Goal: Navigation & Orientation: Understand site structure

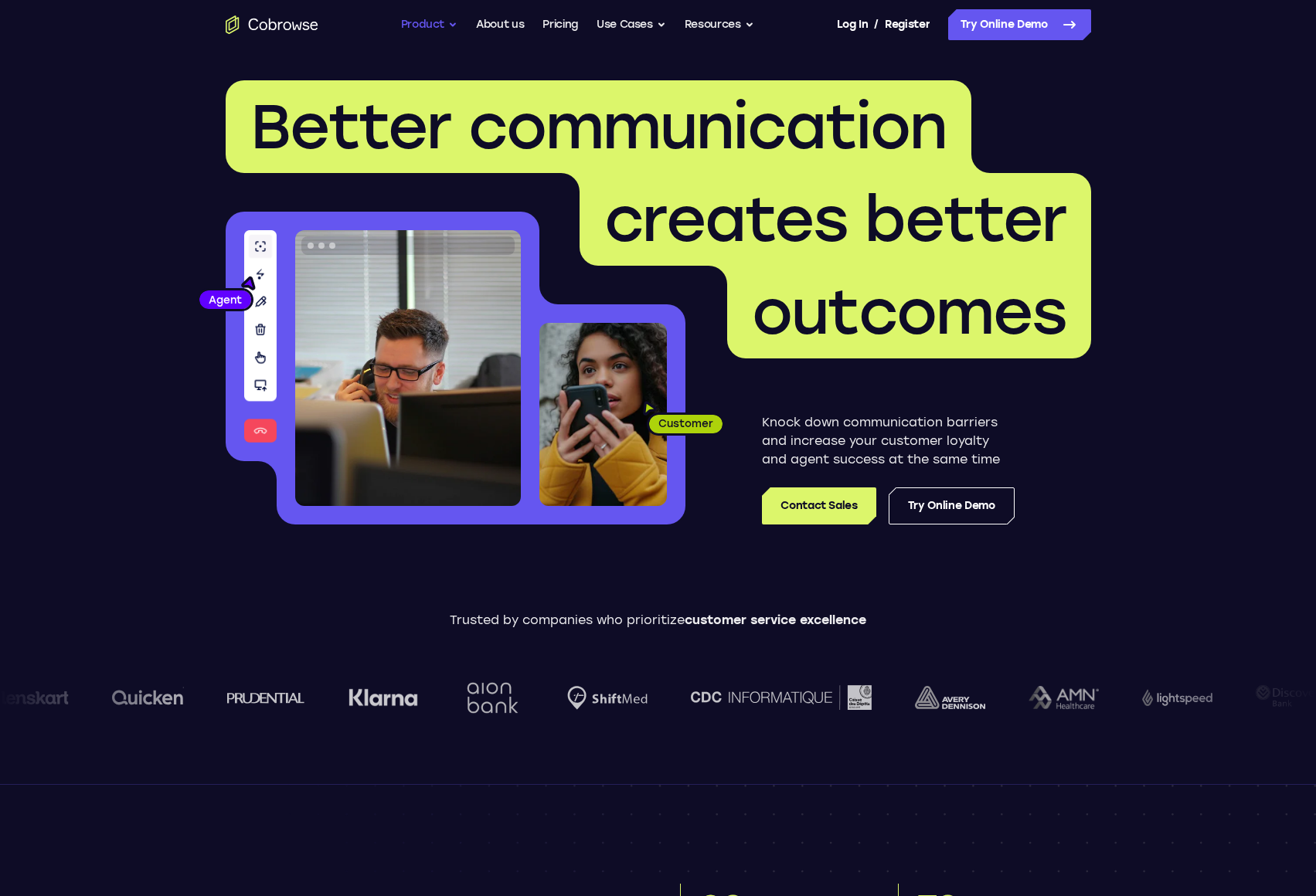
click at [429, 29] on button "Product" at bounding box center [429, 24] width 57 height 31
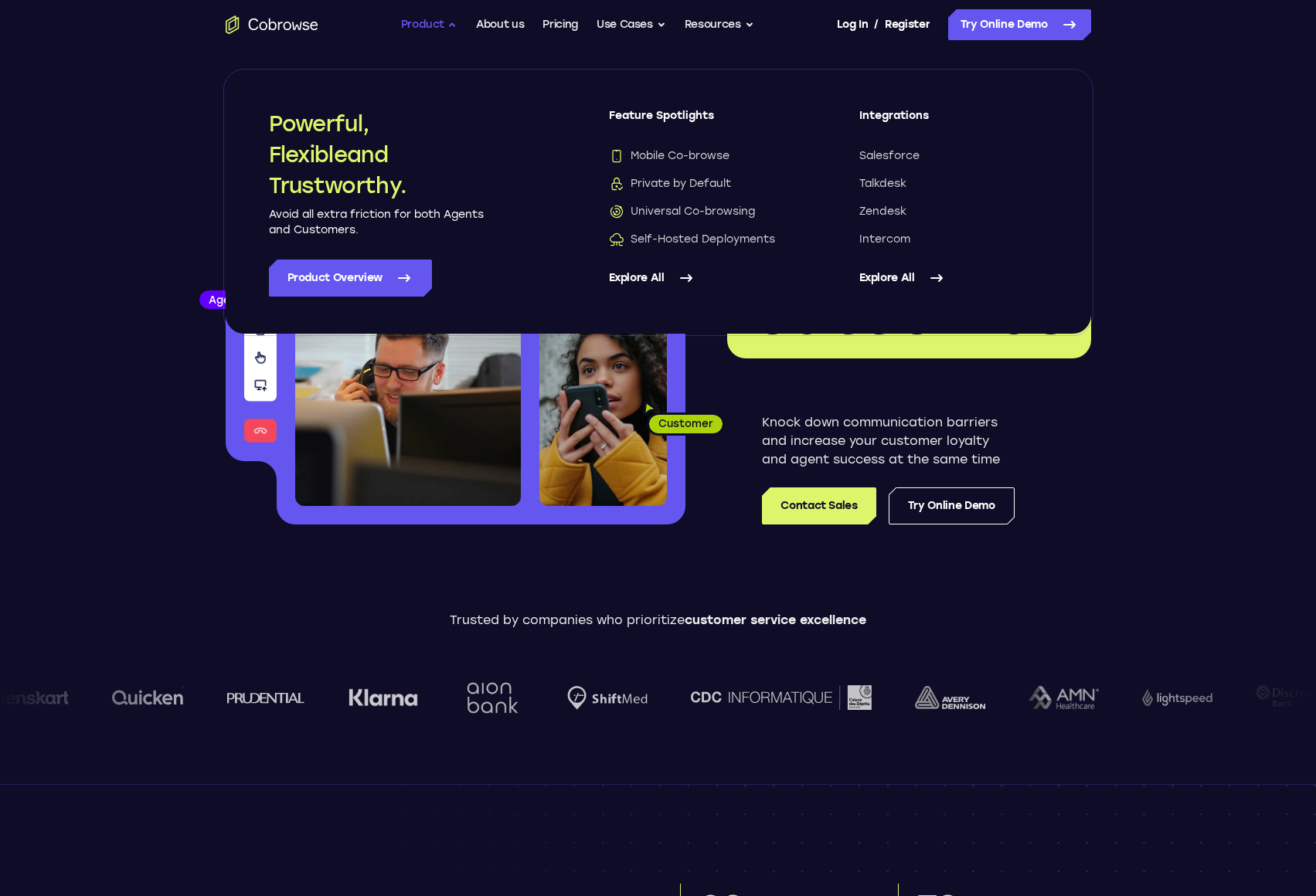
click at [417, 24] on button "Product" at bounding box center [429, 24] width 57 height 31
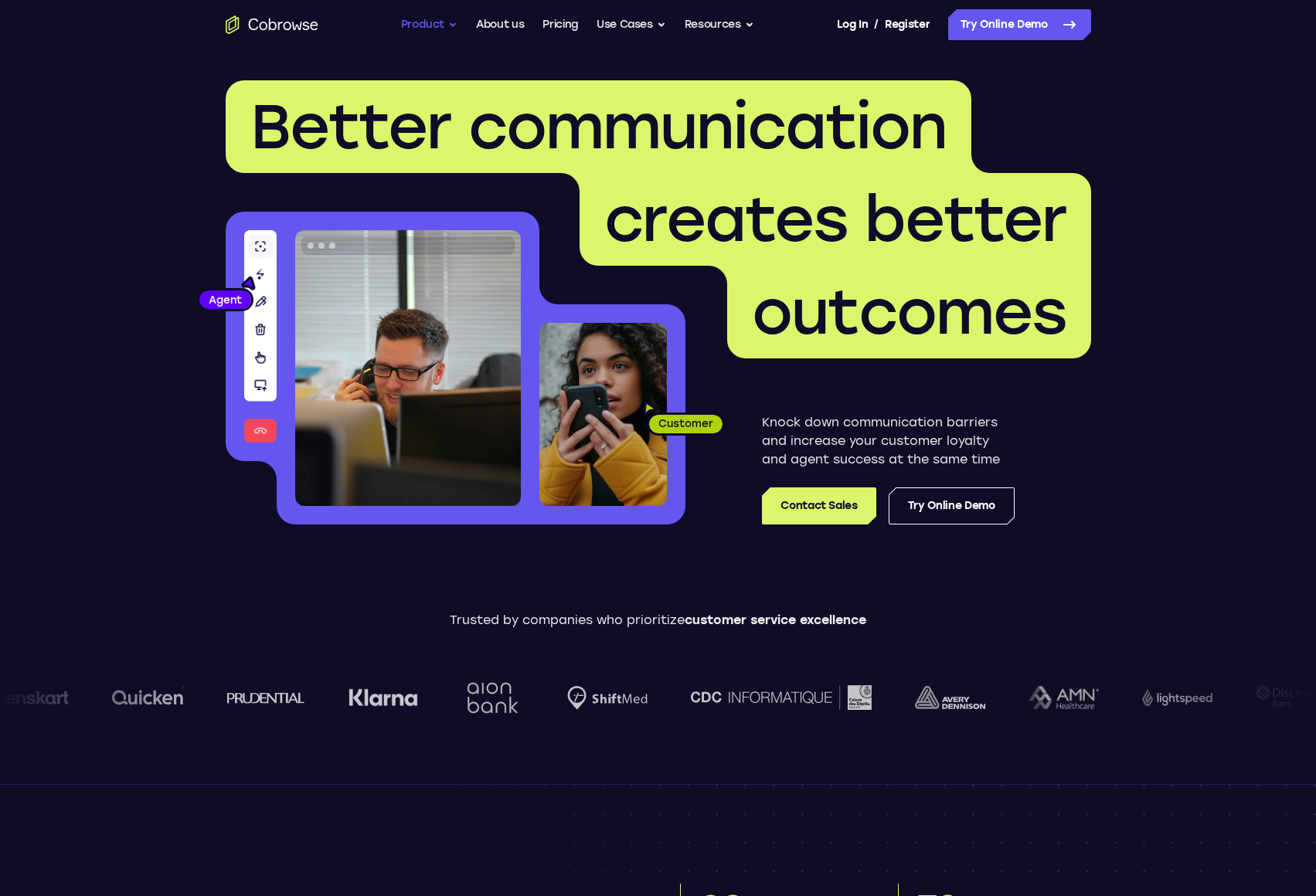
click at [417, 24] on button "Product" at bounding box center [429, 24] width 57 height 31
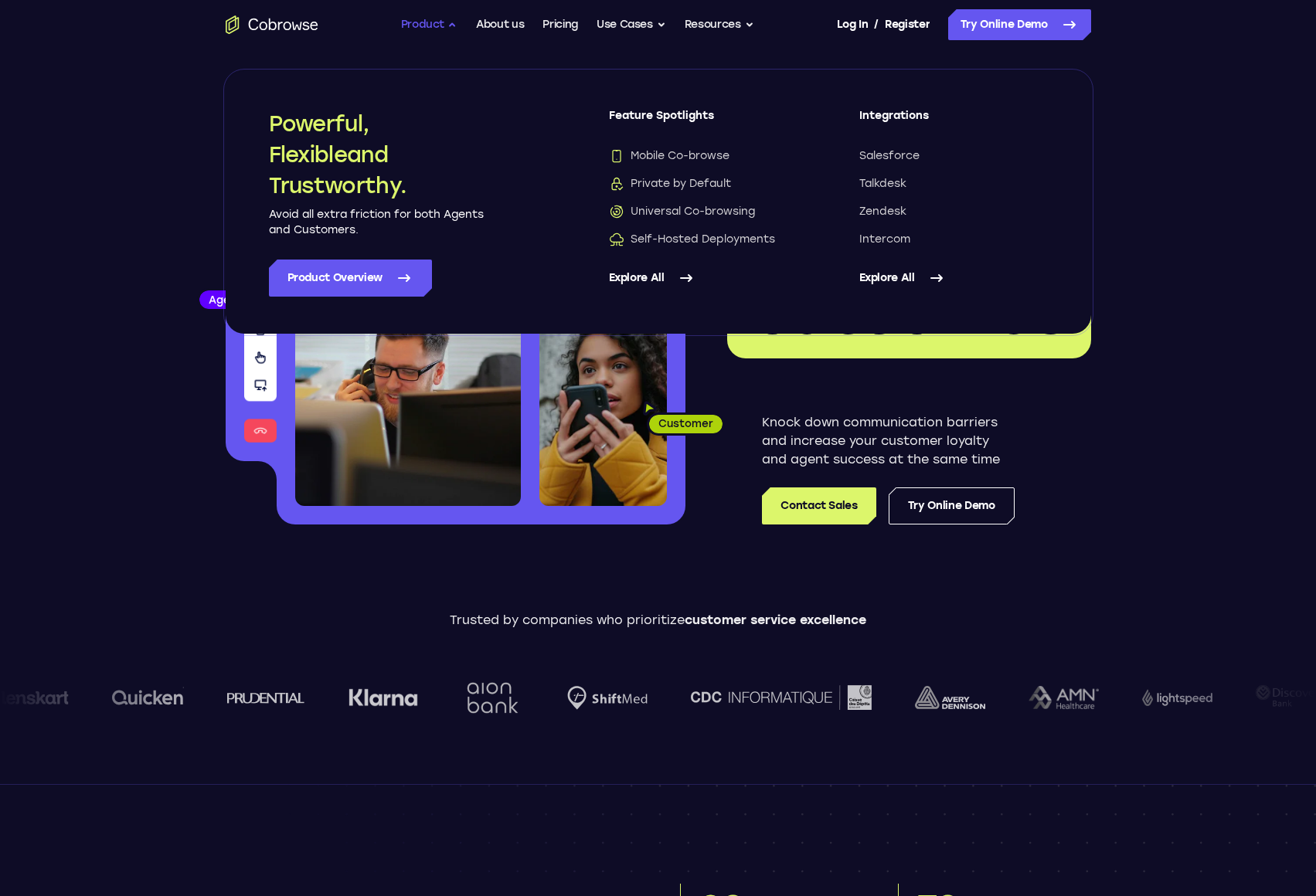
click at [417, 24] on button "Product" at bounding box center [429, 24] width 57 height 31
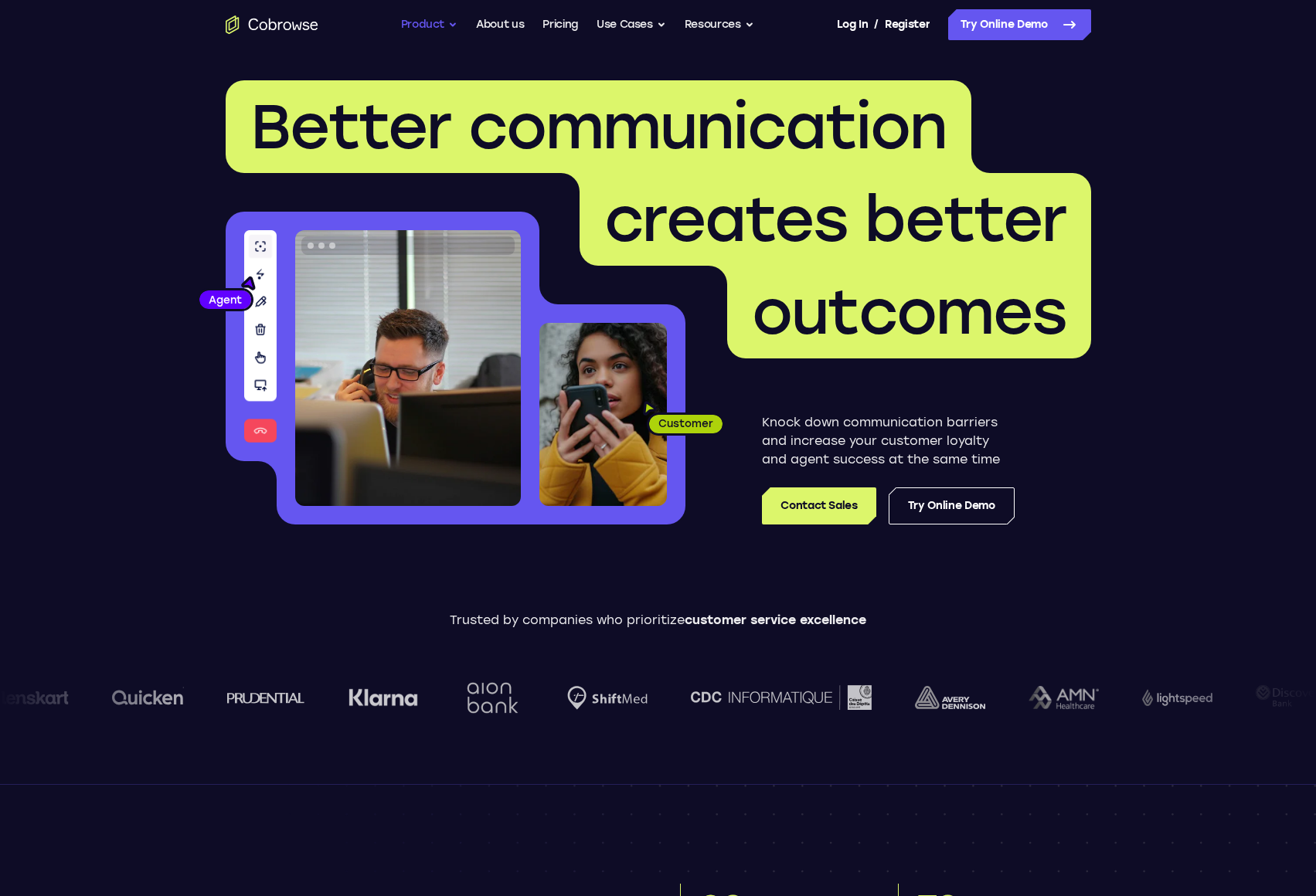
click at [420, 24] on button "Product" at bounding box center [429, 24] width 57 height 31
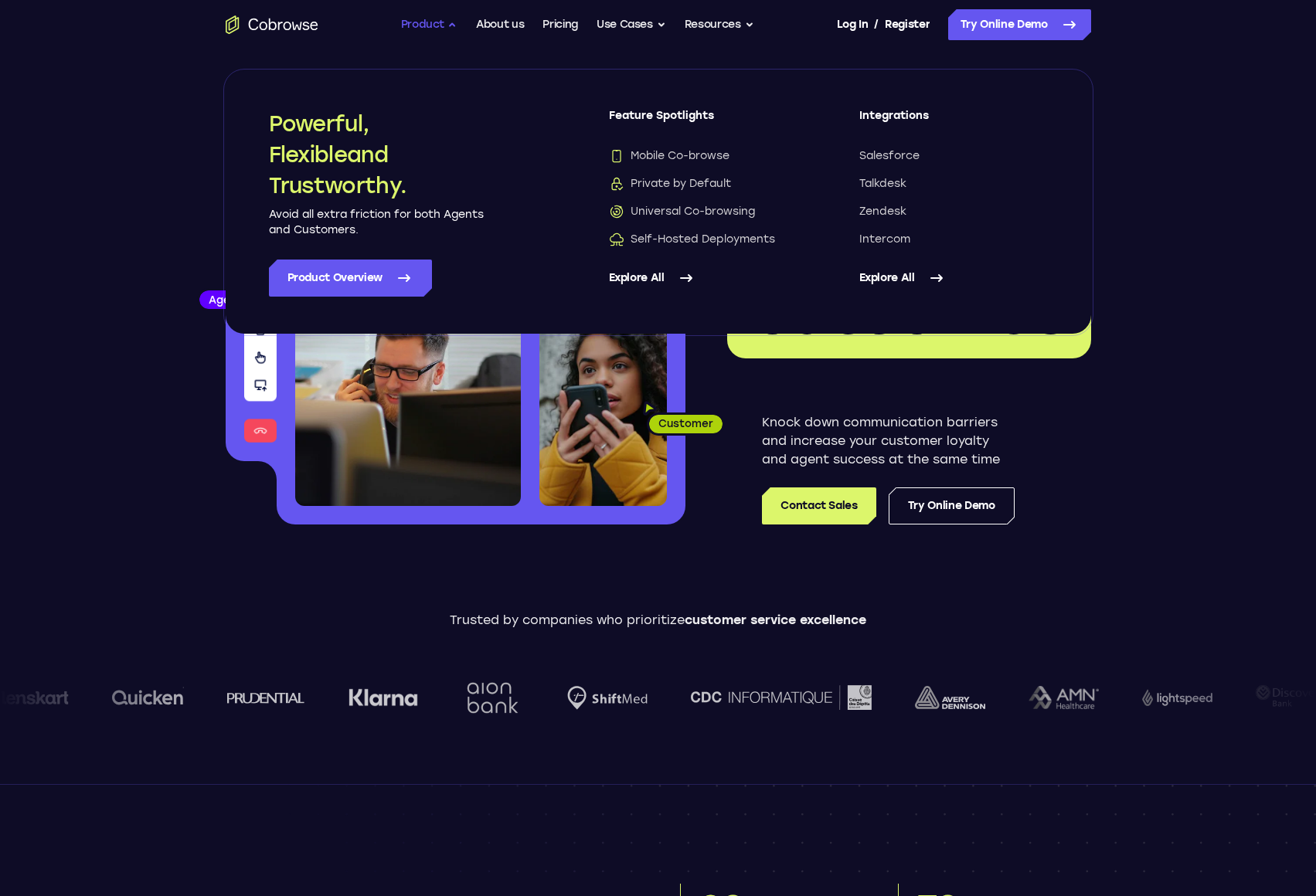
click at [432, 32] on button "Product" at bounding box center [429, 24] width 57 height 31
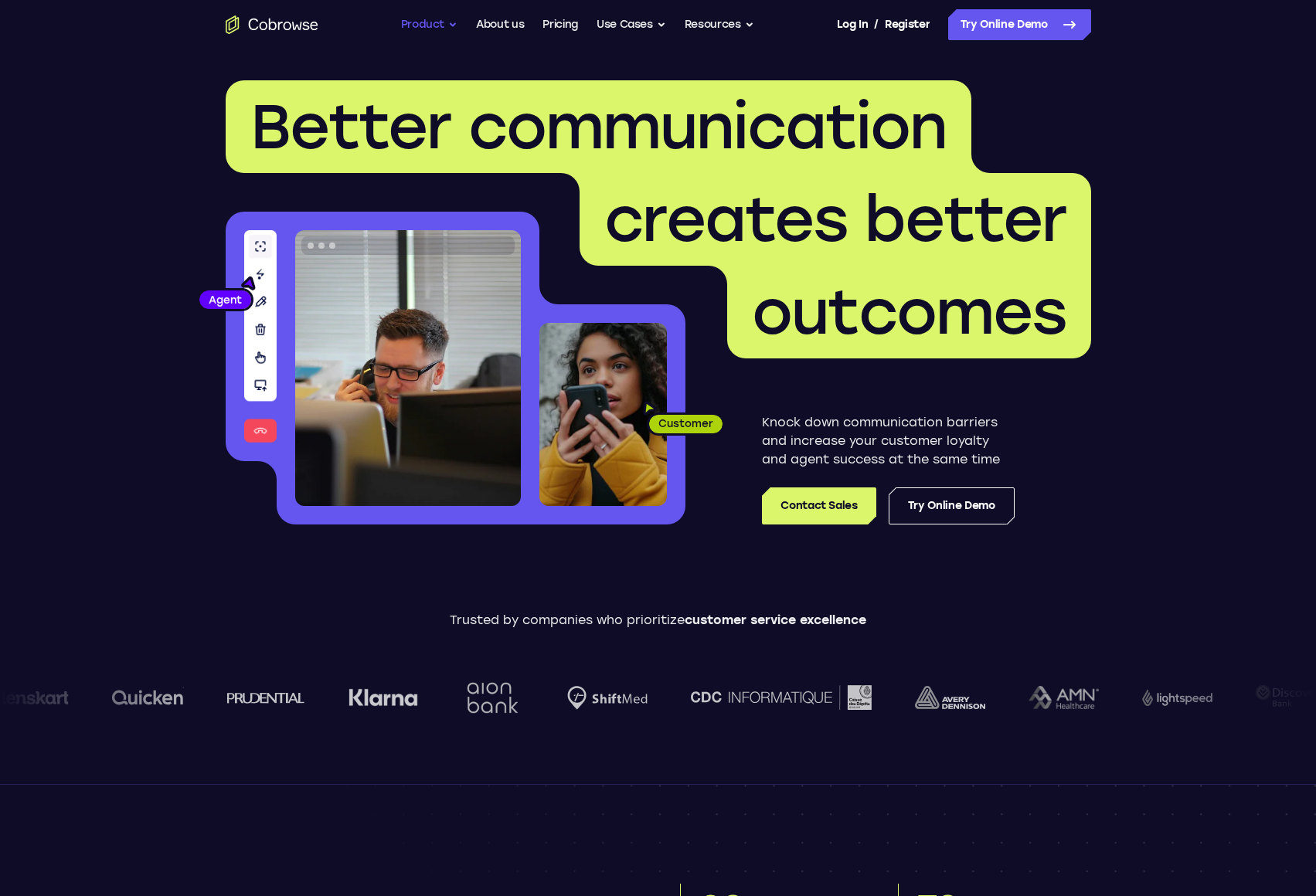
click at [434, 30] on button "Product" at bounding box center [429, 24] width 57 height 31
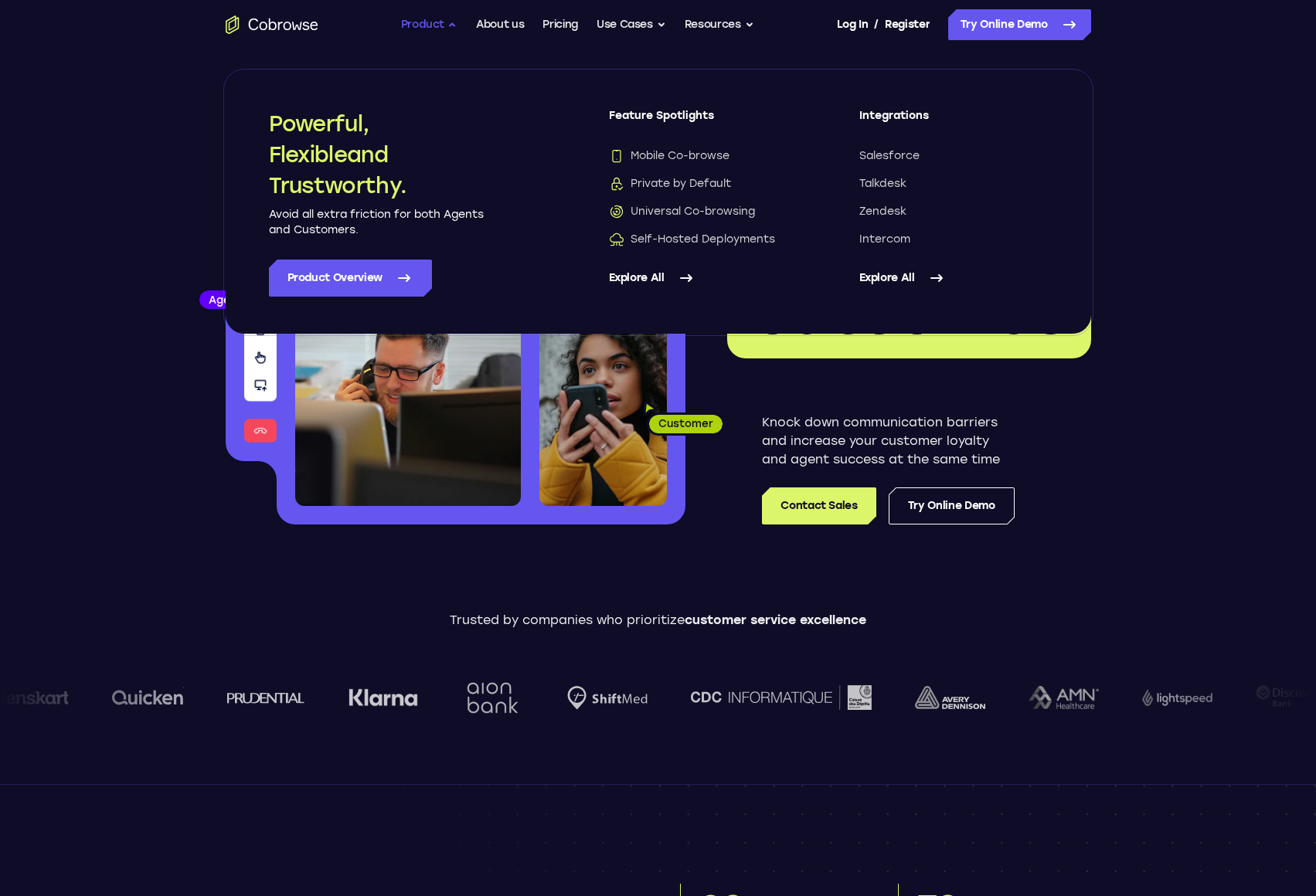
click at [434, 30] on button "Product" at bounding box center [429, 24] width 57 height 31
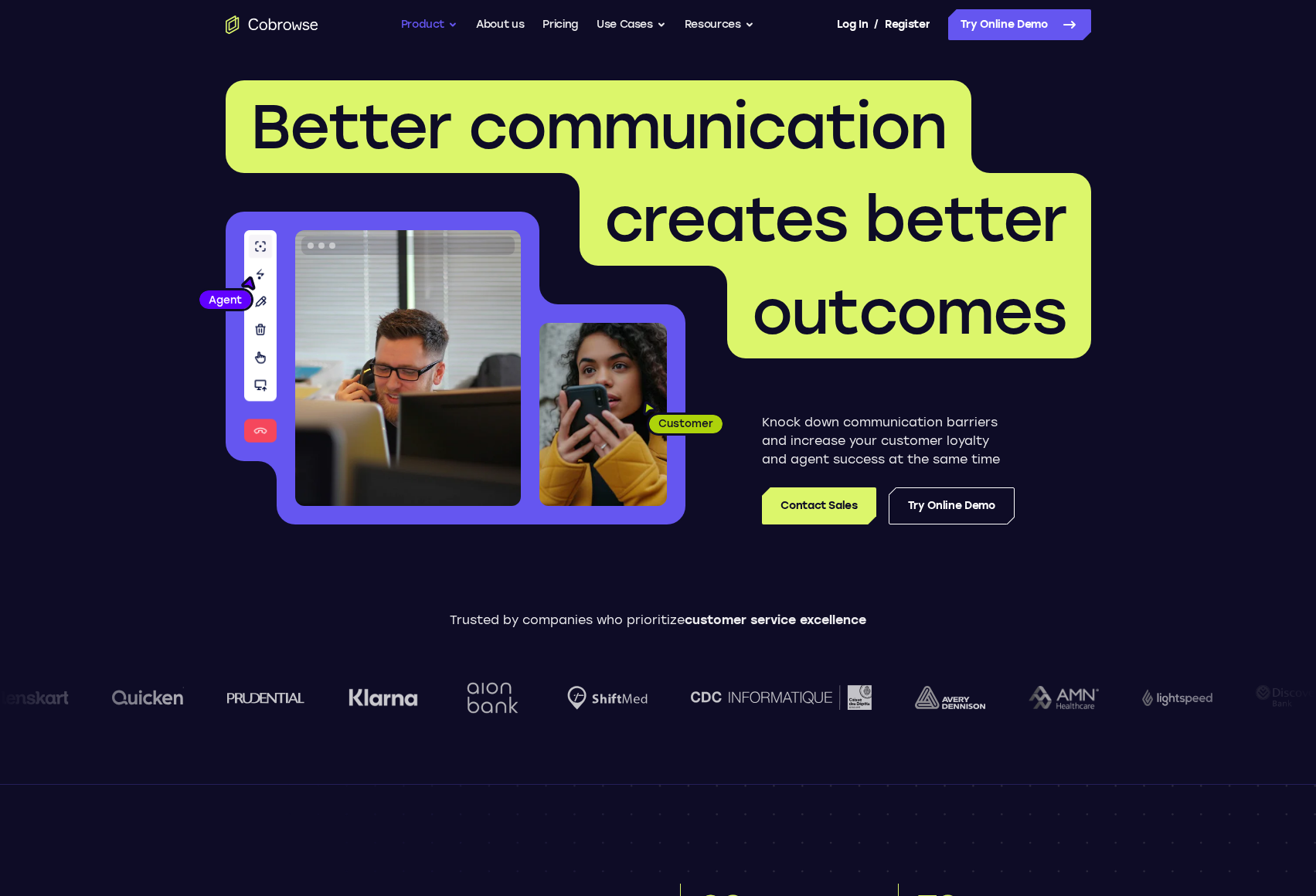
click at [437, 31] on button "Product" at bounding box center [429, 24] width 57 height 31
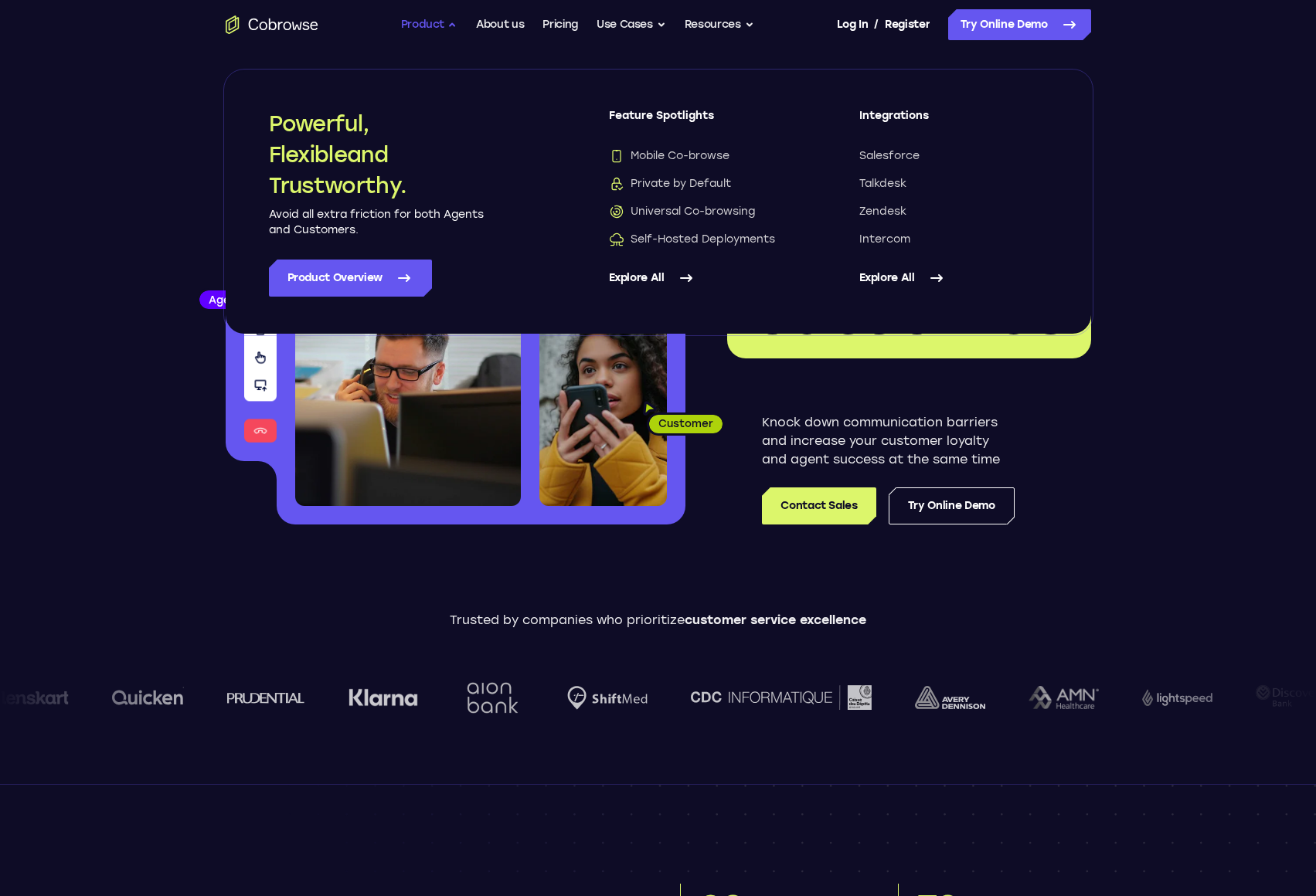
click at [437, 31] on button "Product" at bounding box center [429, 24] width 57 height 31
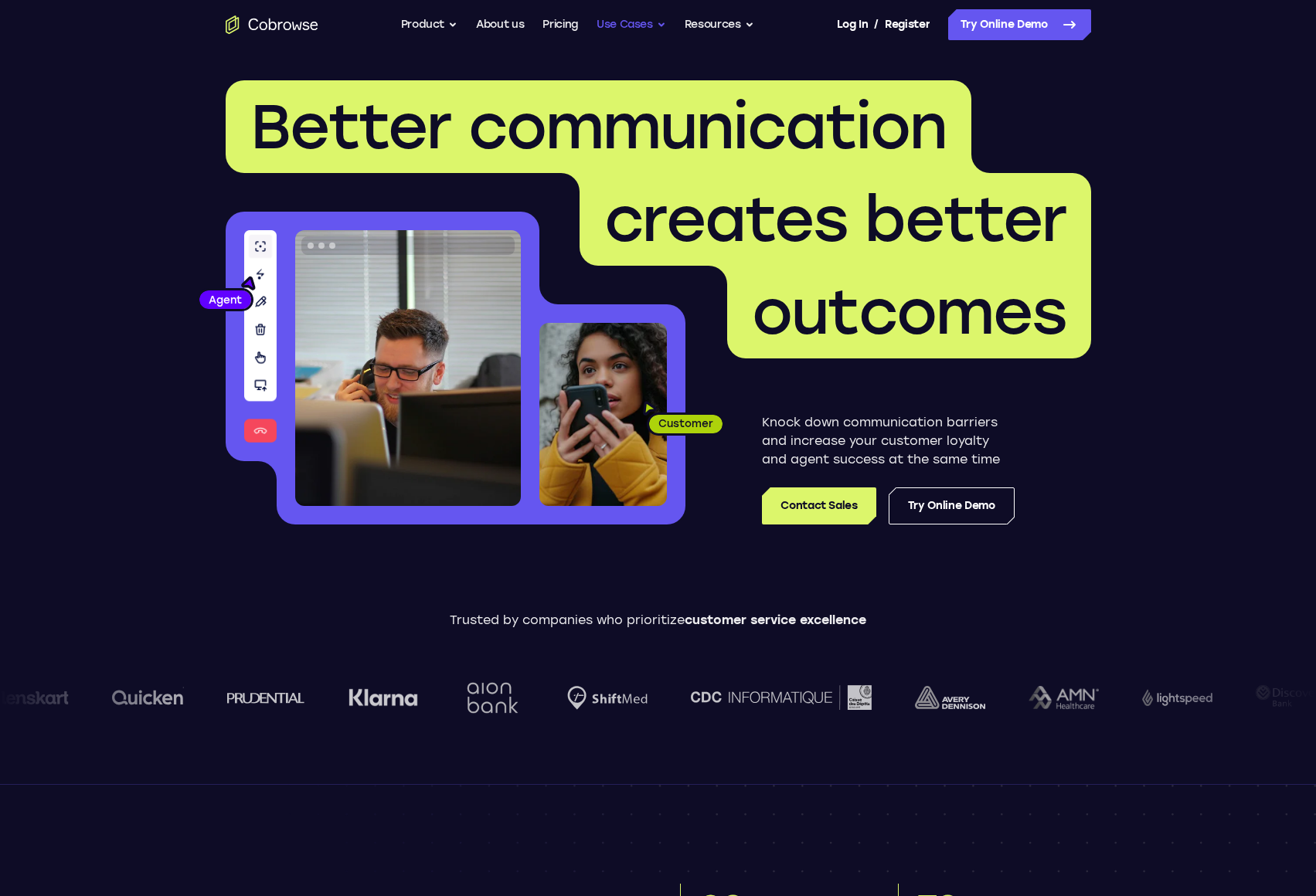
click at [648, 29] on button "Use Cases" at bounding box center [631, 24] width 70 height 31
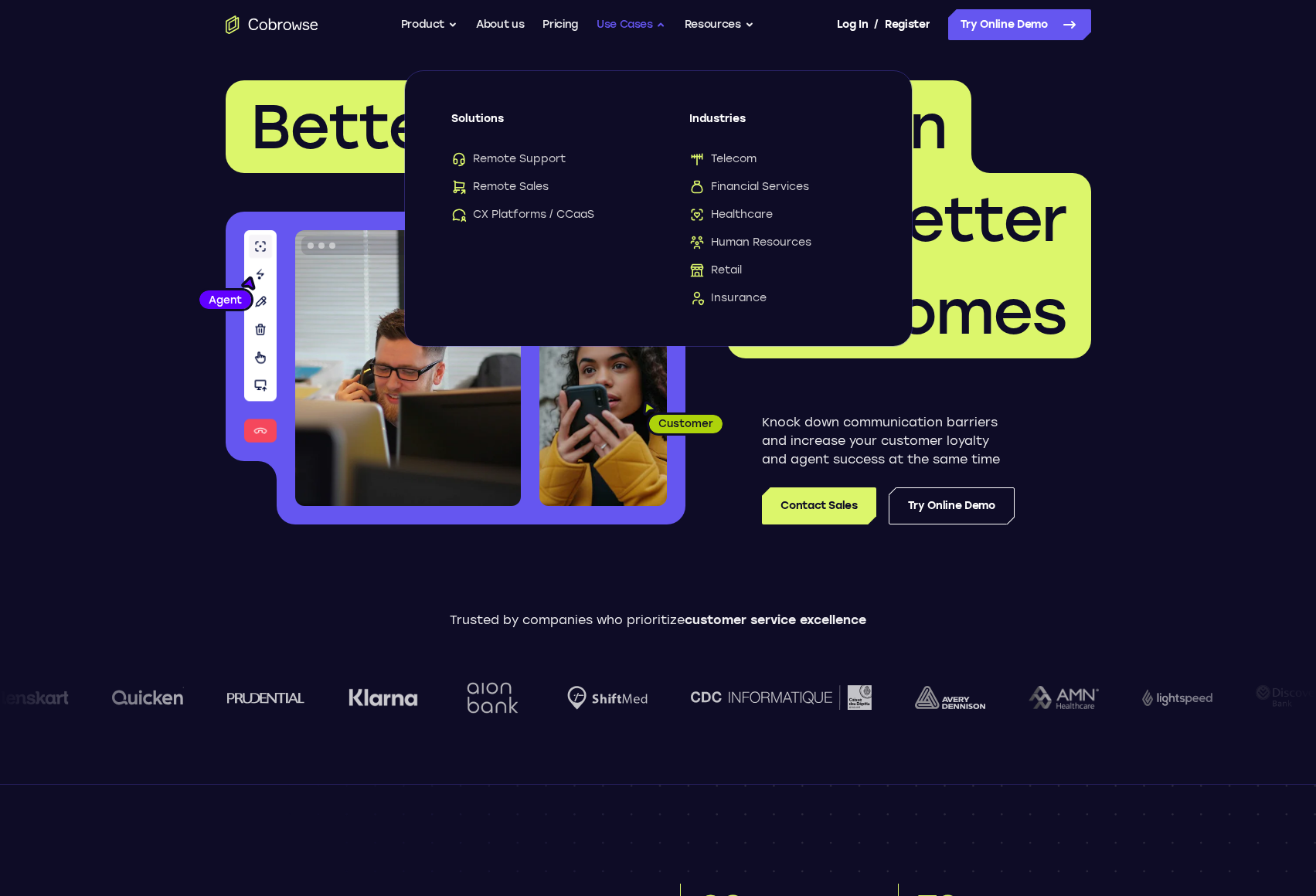
click at [650, 26] on button "Use Cases" at bounding box center [631, 24] width 70 height 31
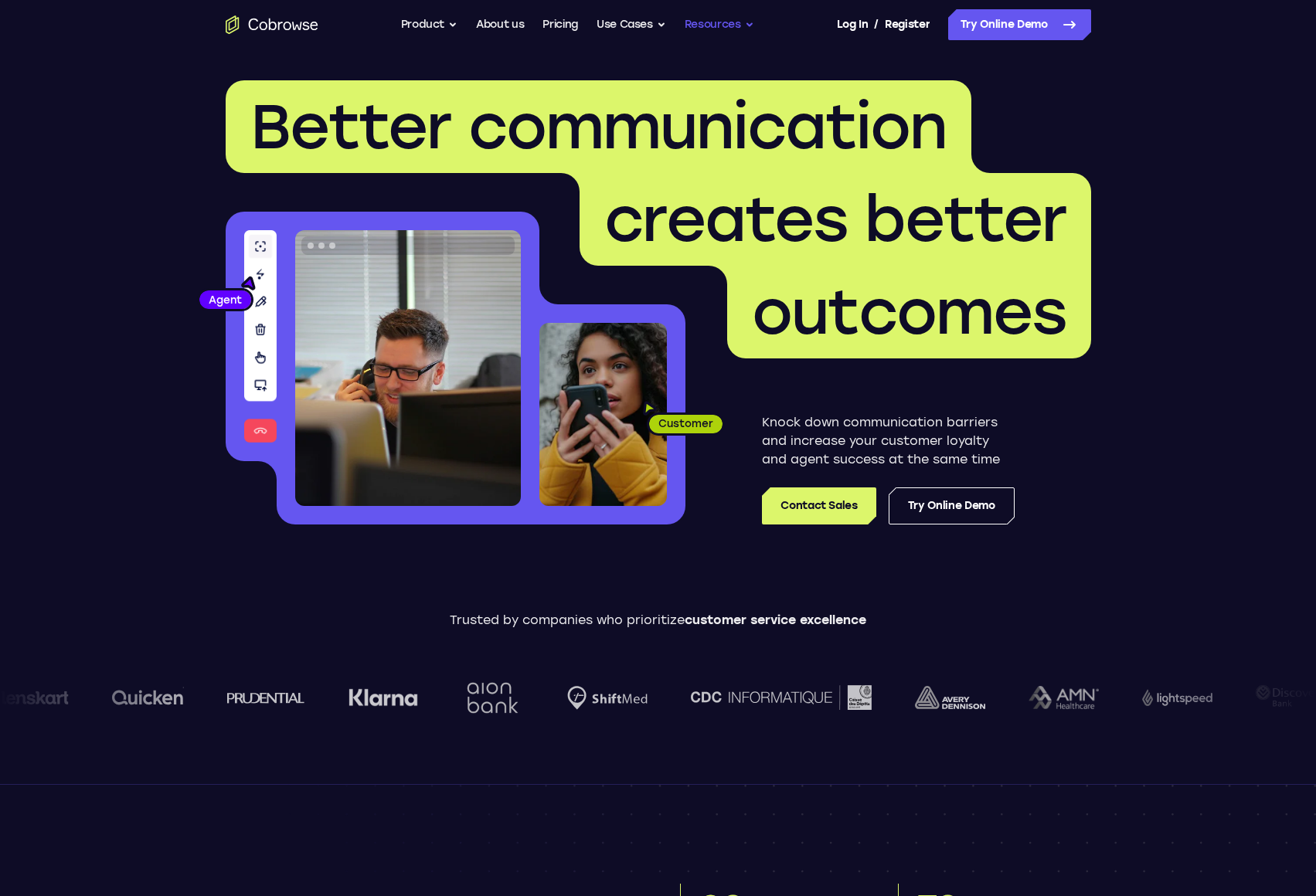
click at [710, 19] on button "Resources" at bounding box center [719, 24] width 70 height 31
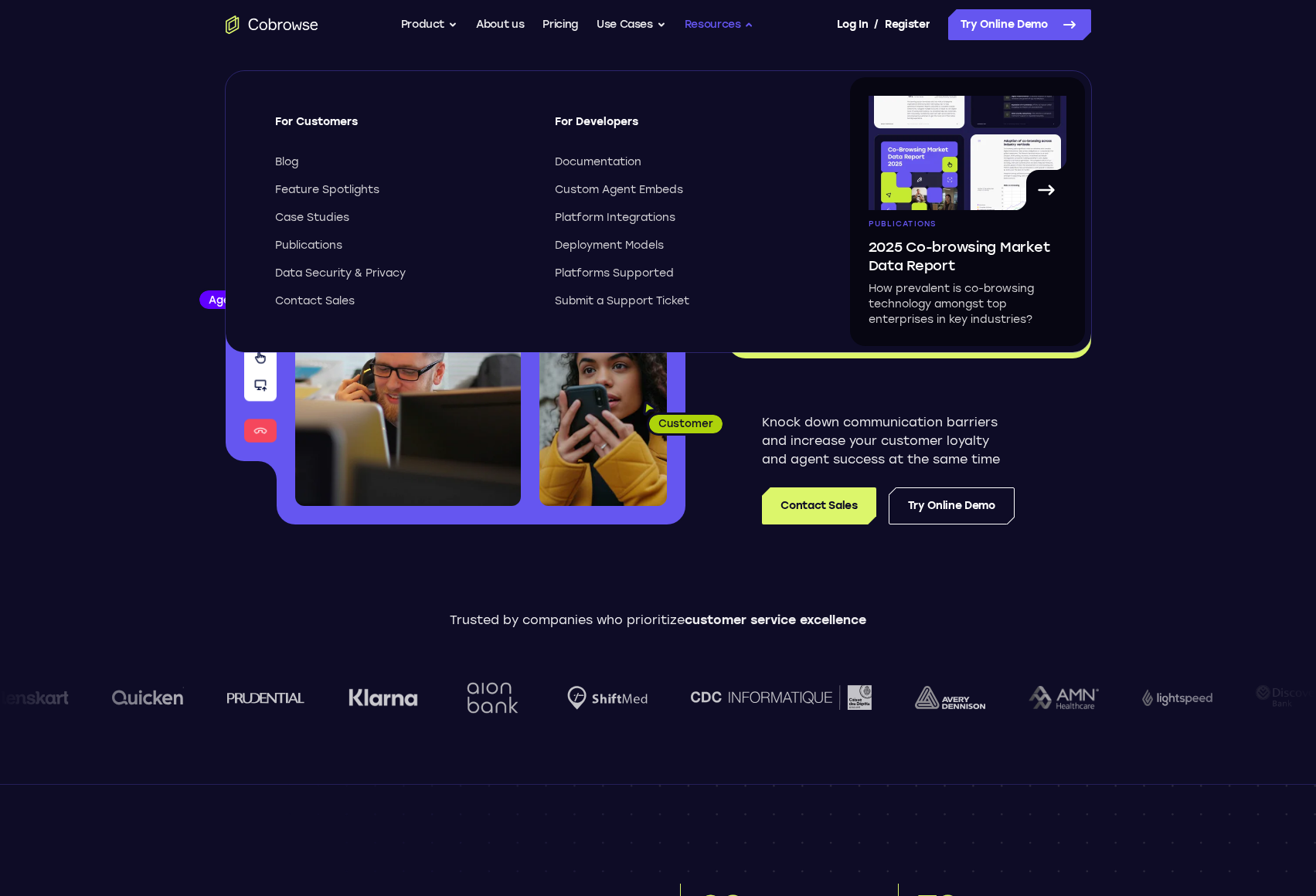
click at [717, 20] on button "Resources" at bounding box center [719, 24] width 70 height 31
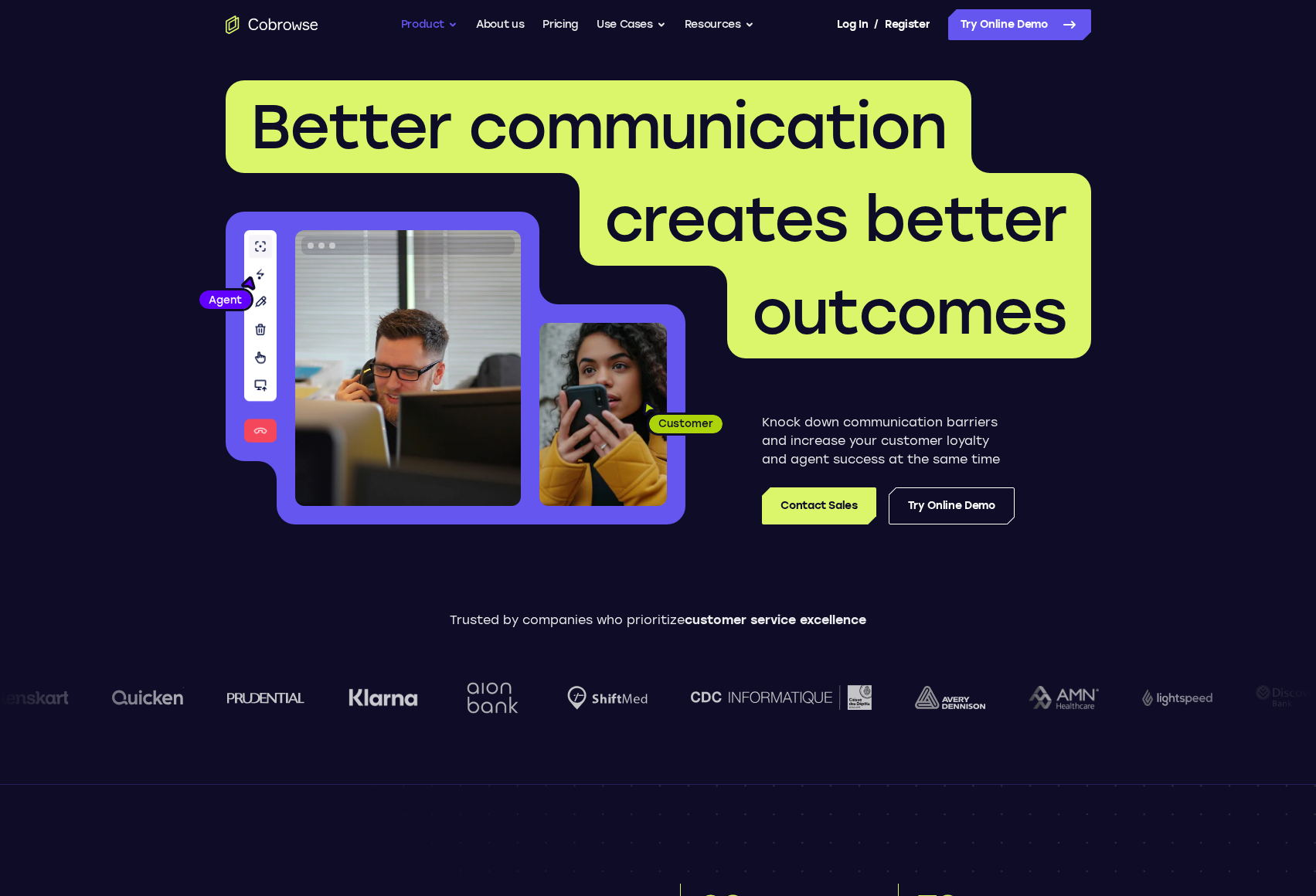
click at [442, 22] on button "Product" at bounding box center [429, 24] width 57 height 31
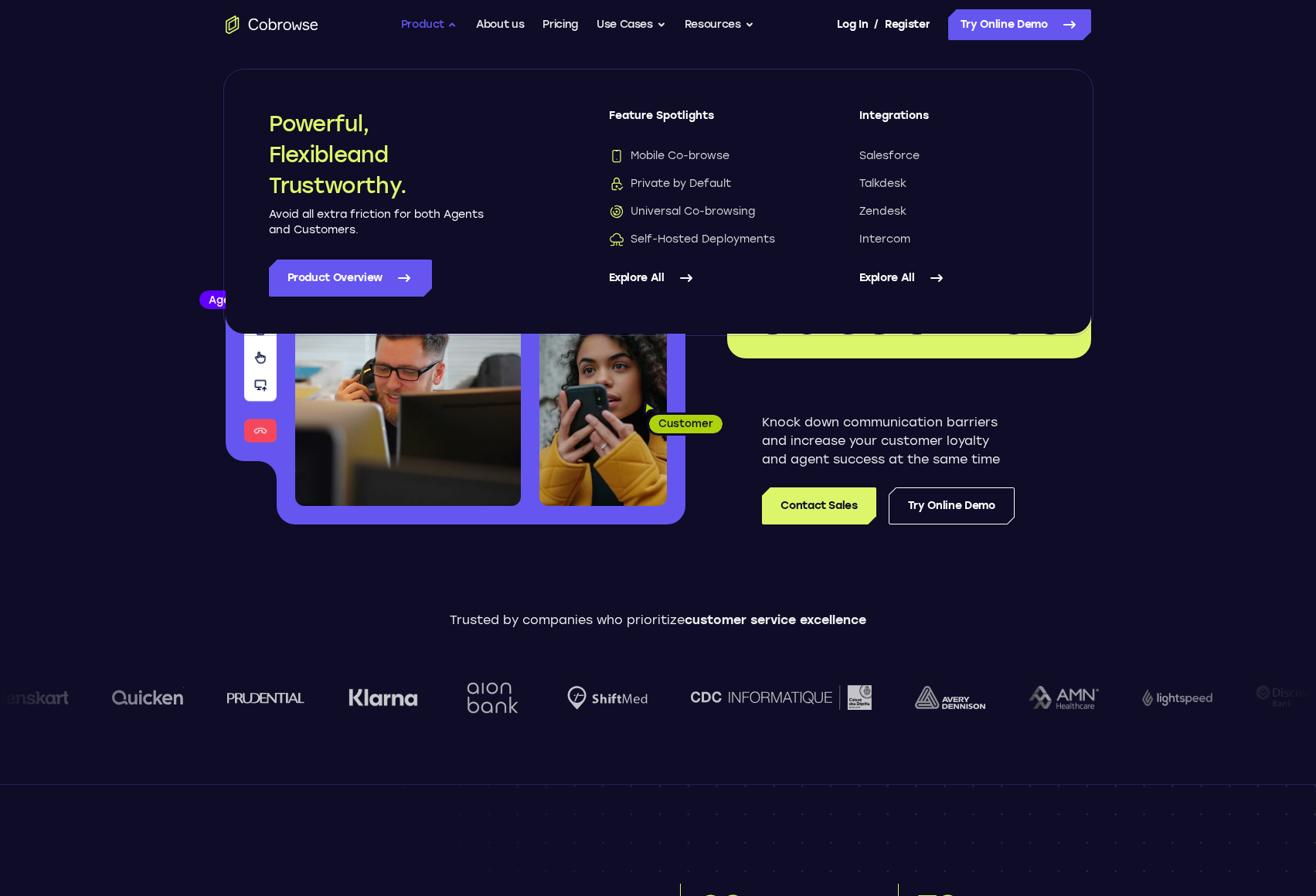
click at [435, 25] on button "Product" at bounding box center [429, 24] width 57 height 31
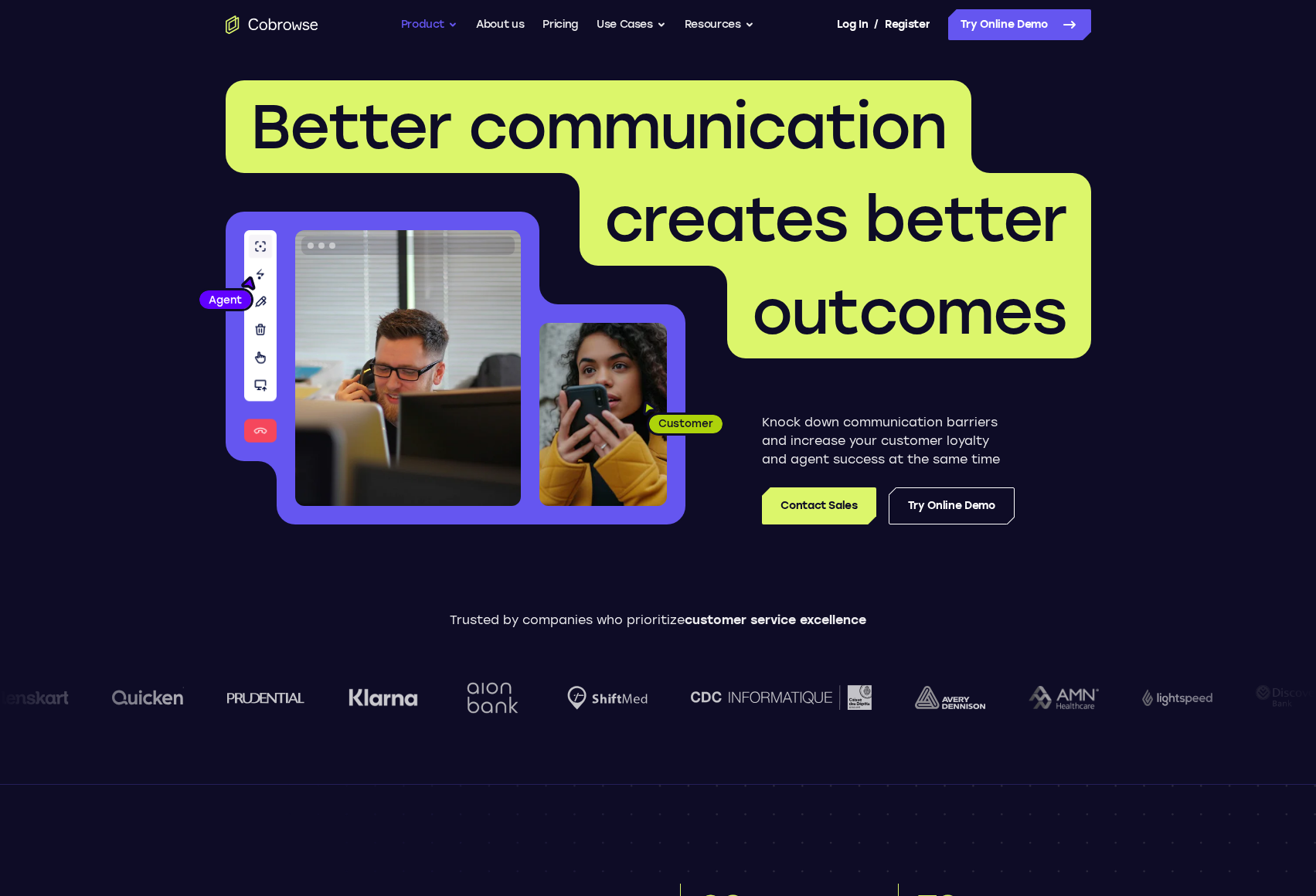
click at [435, 24] on button "Product" at bounding box center [429, 24] width 57 height 31
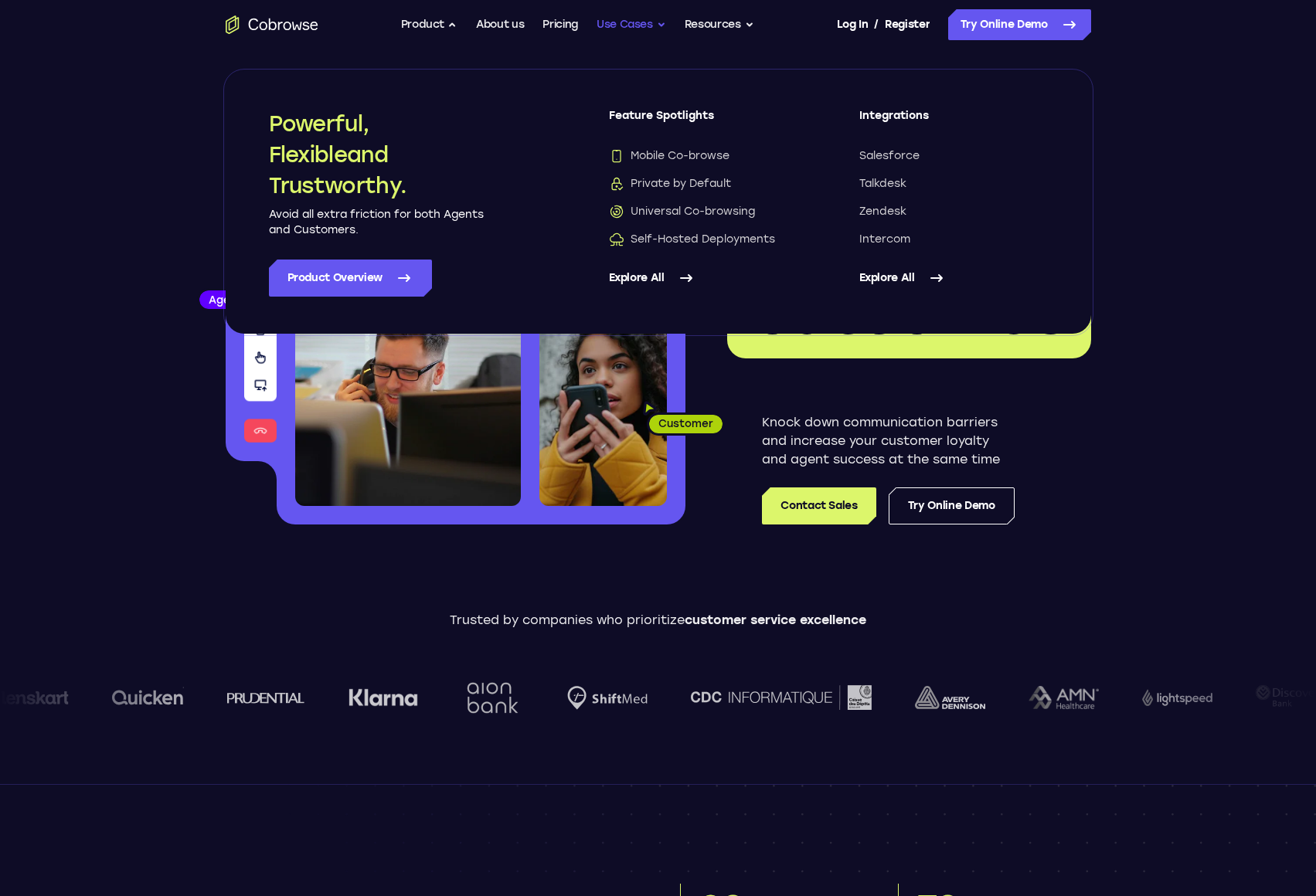
click at [619, 31] on button "Use Cases" at bounding box center [631, 24] width 70 height 31
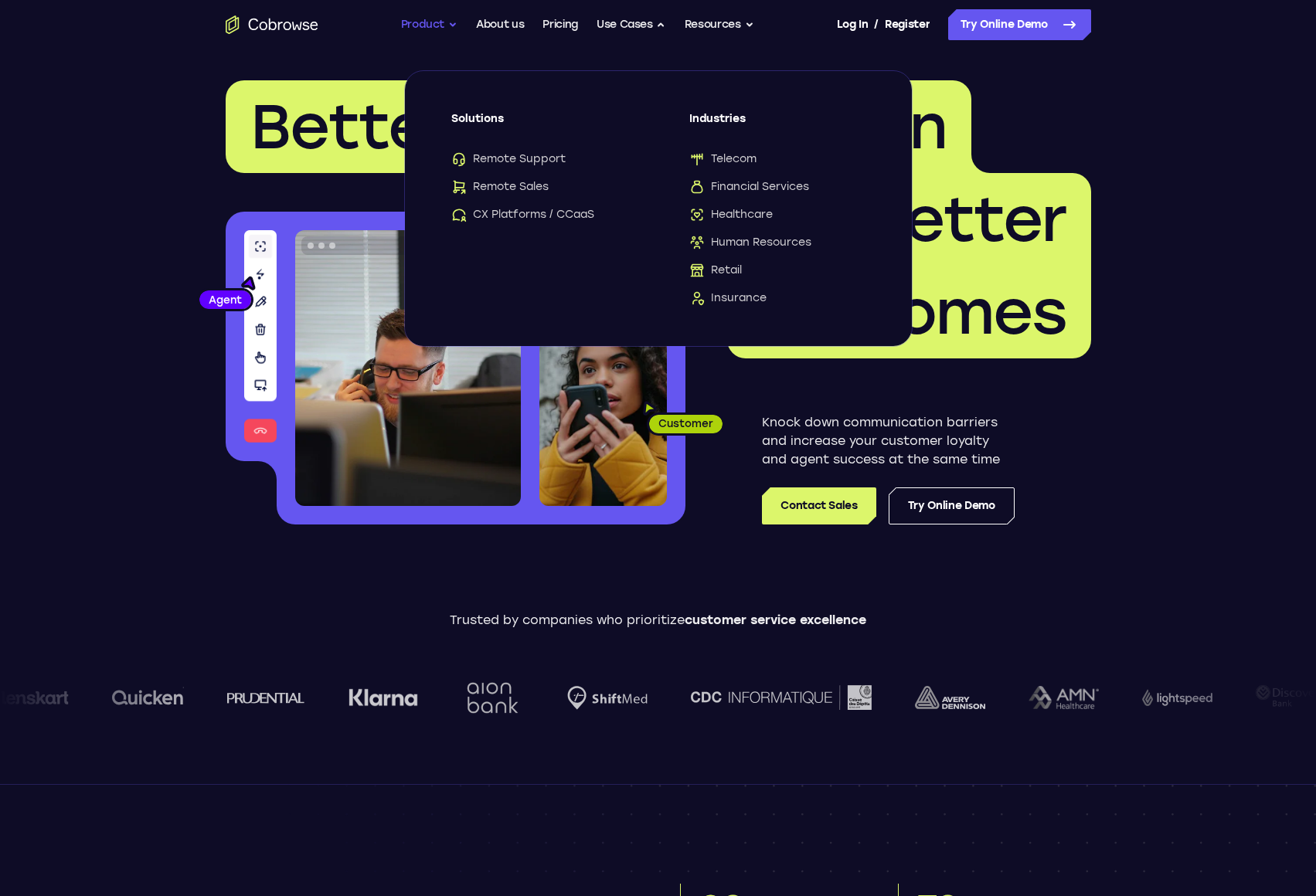
click at [410, 28] on button "Product" at bounding box center [429, 24] width 57 height 31
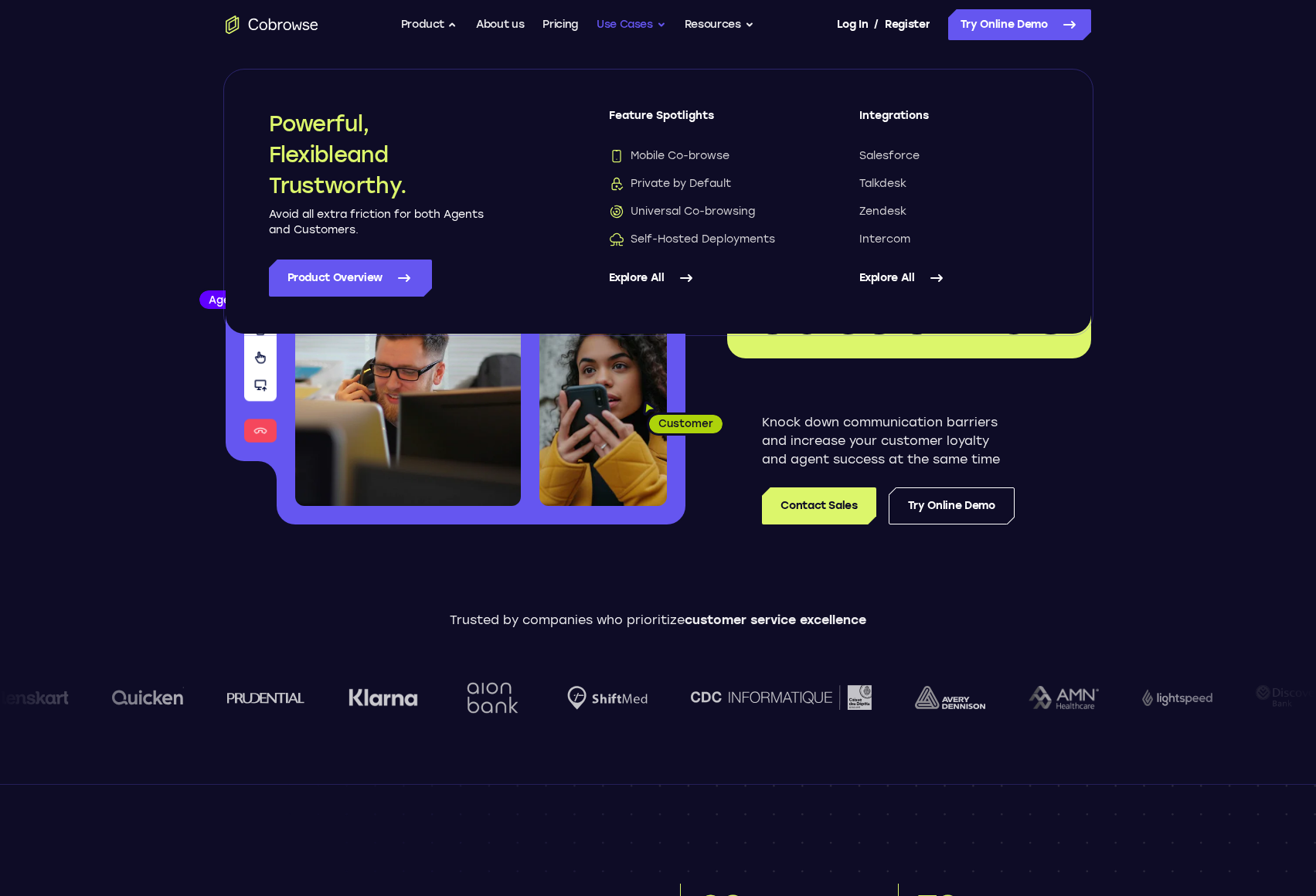
click at [642, 21] on button "Use Cases" at bounding box center [631, 24] width 70 height 31
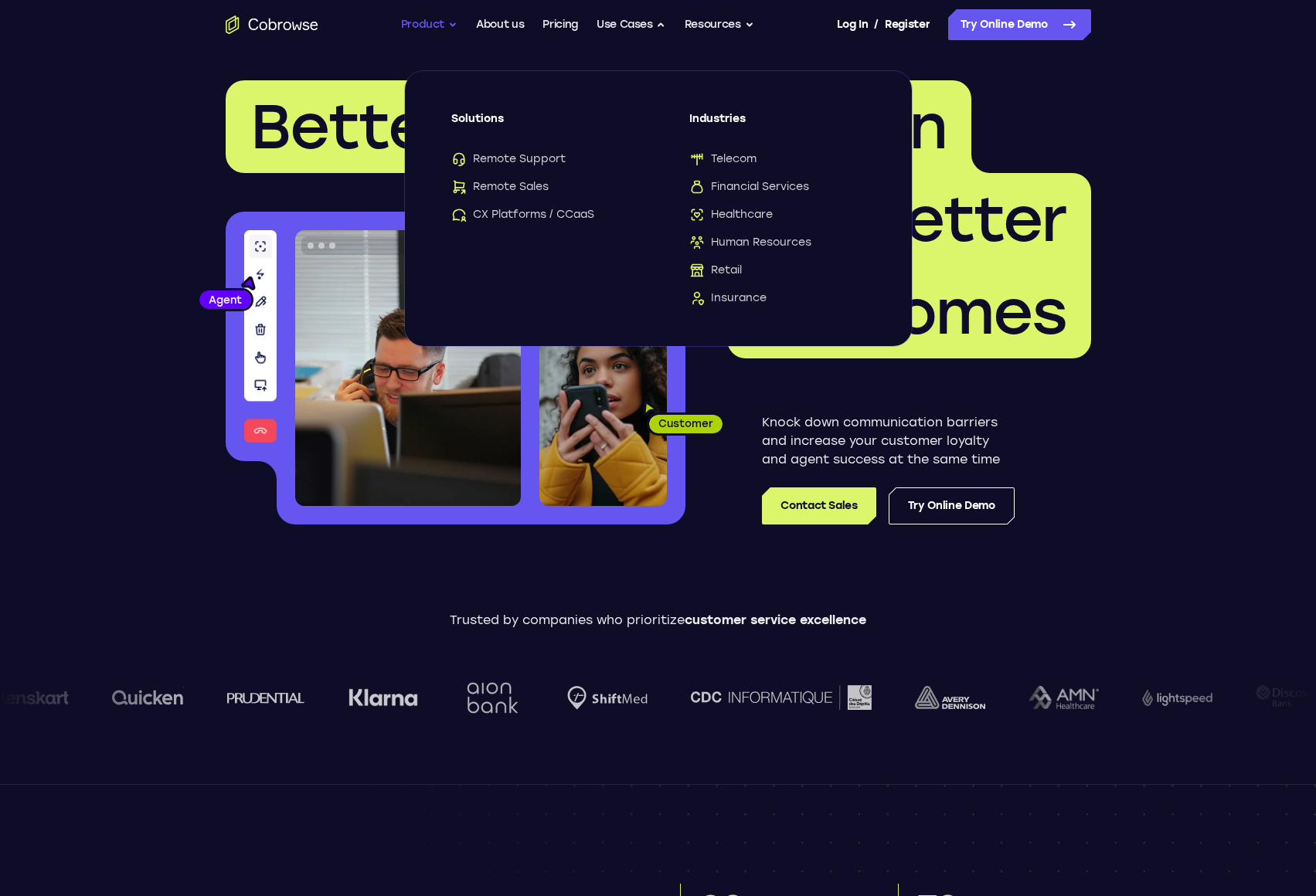
click at [454, 29] on button "Product" at bounding box center [429, 24] width 57 height 31
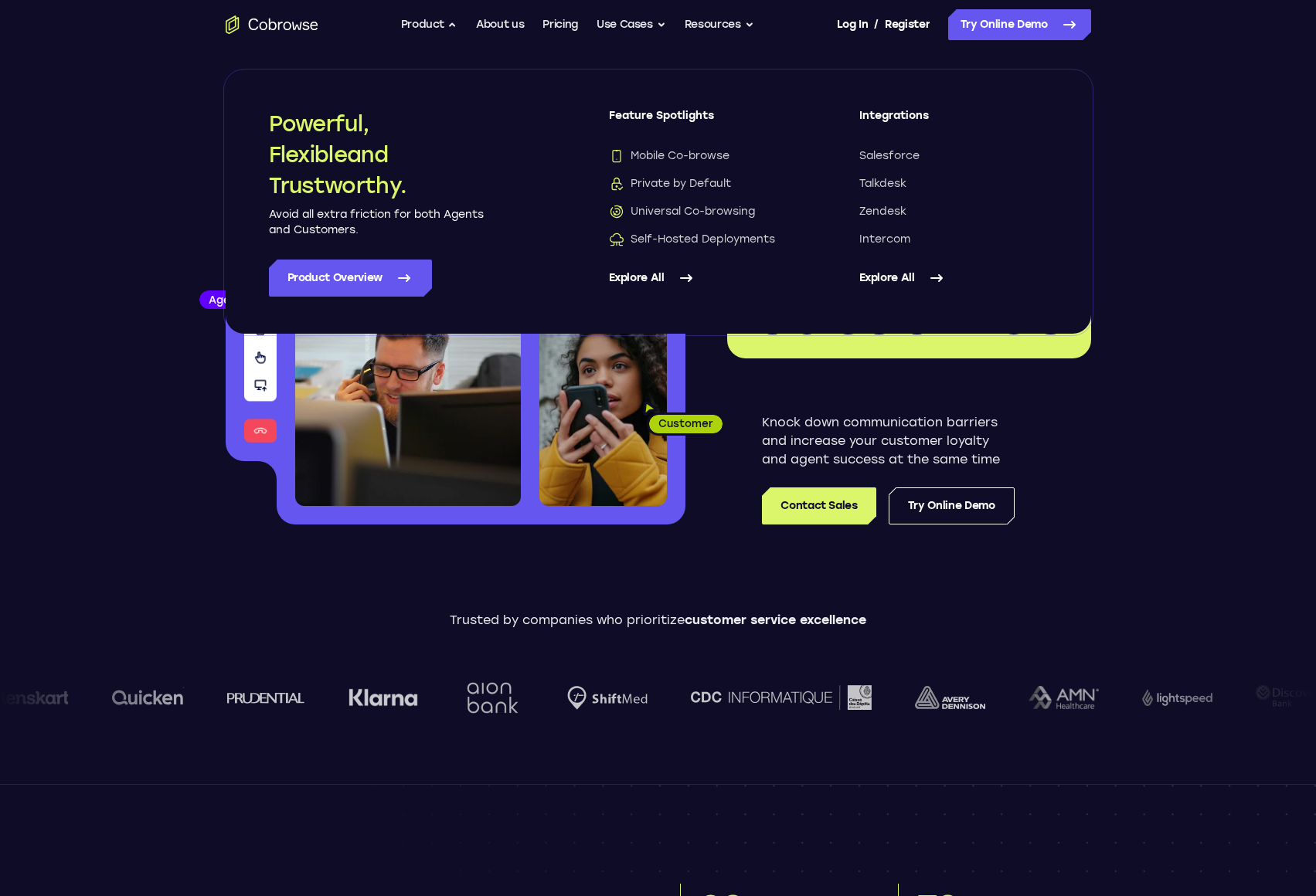
drag, startPoint x: 275, startPoint y: 116, endPoint x: 333, endPoint y: 121, distance: 58.2
click at [443, 277] on div "Powerful, Flexible and Trustworthy. Avoid all extra friction for both Agents an…" at bounding box center [408, 202] width 278 height 189
click at [453, 177] on h2 "Powerful, Flexible and Trustworthy." at bounding box center [376, 154] width 216 height 93
click at [492, 180] on div "Powerful, Flexible and Trustworthy. Avoid all extra friction for both Agents an…" at bounding box center [408, 202] width 278 height 189
click at [410, 185] on h2 "Powerful, Flexible and Trustworthy." at bounding box center [376, 154] width 216 height 93
